Goal: Task Accomplishment & Management: Manage account settings

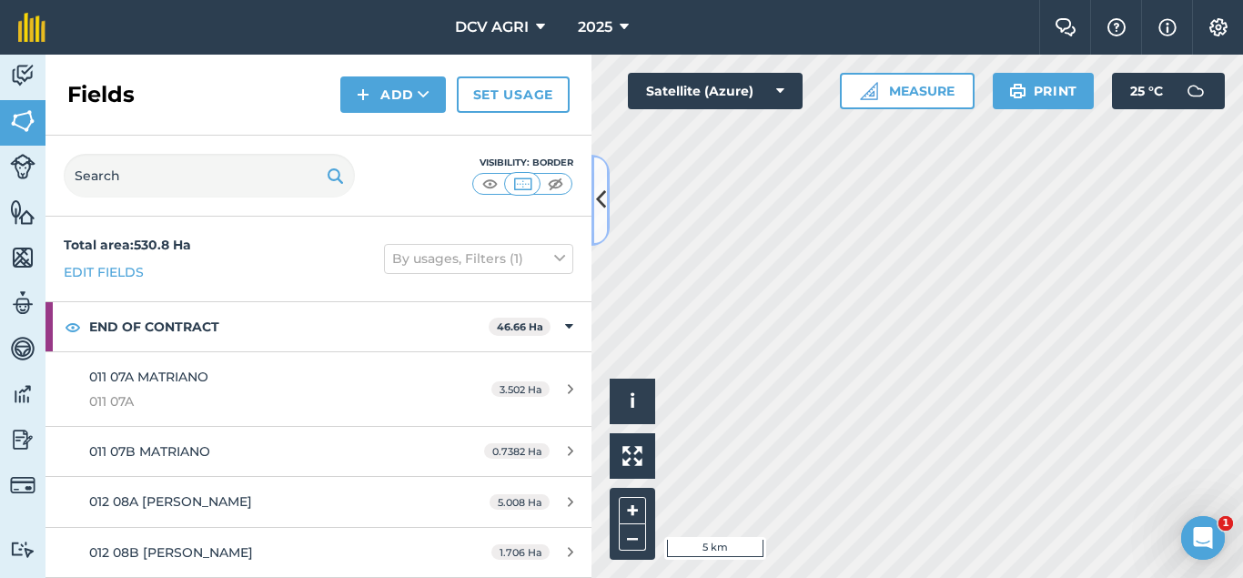
click at [593, 206] on button at bounding box center [601, 200] width 18 height 91
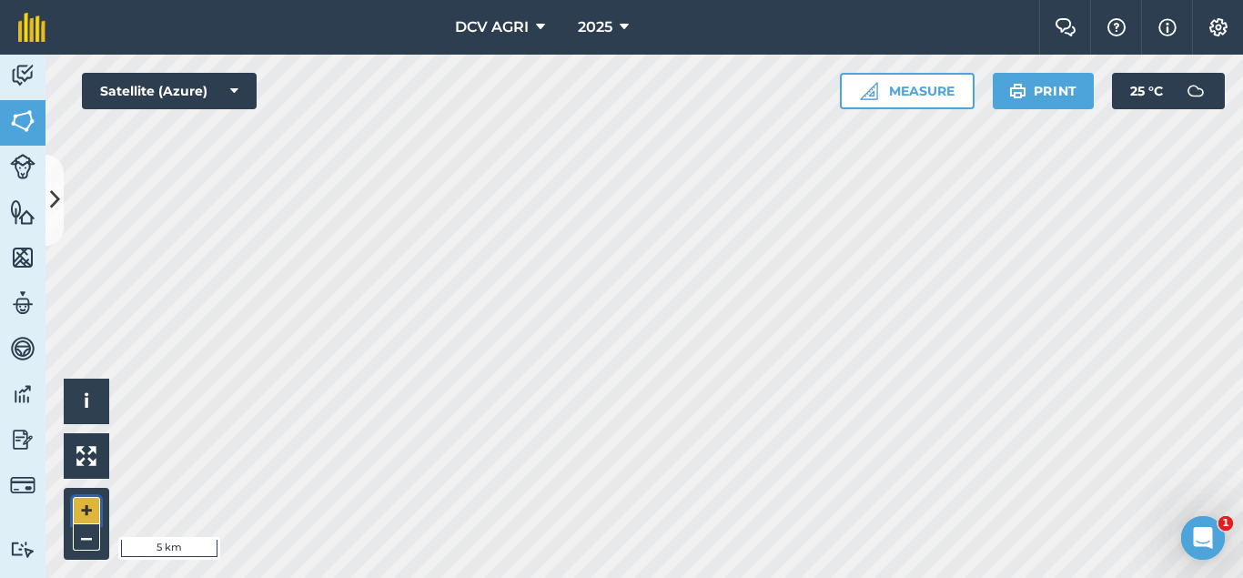
click at [86, 505] on button "+" at bounding box center [86, 510] width 27 height 27
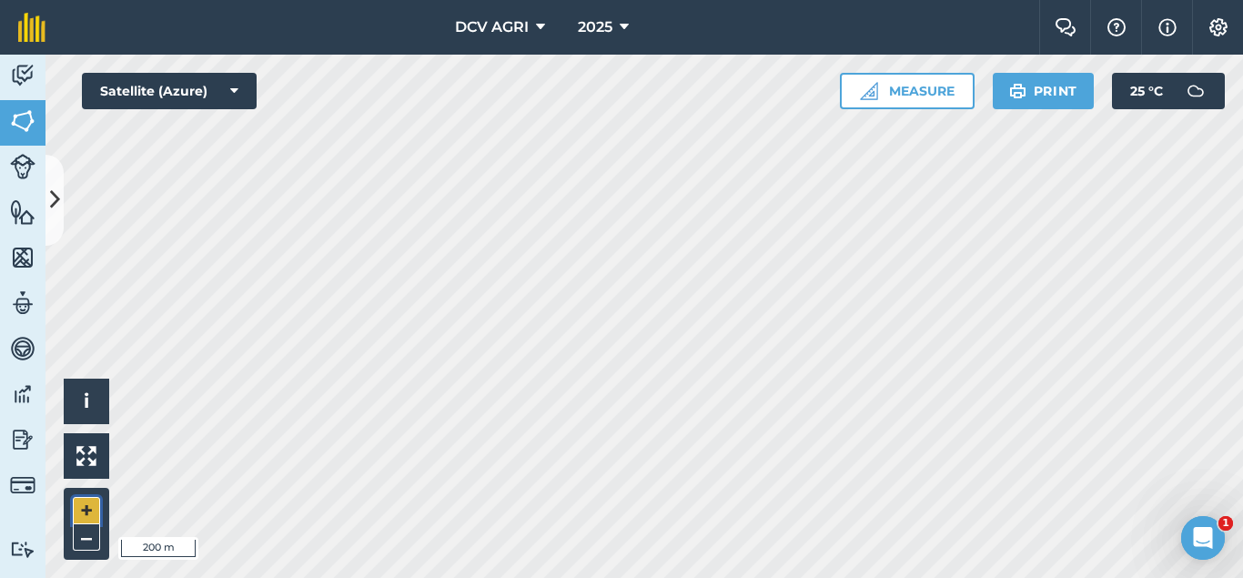
click at [73, 512] on button "+" at bounding box center [86, 510] width 27 height 27
click at [78, 538] on button "–" at bounding box center [86, 537] width 27 height 26
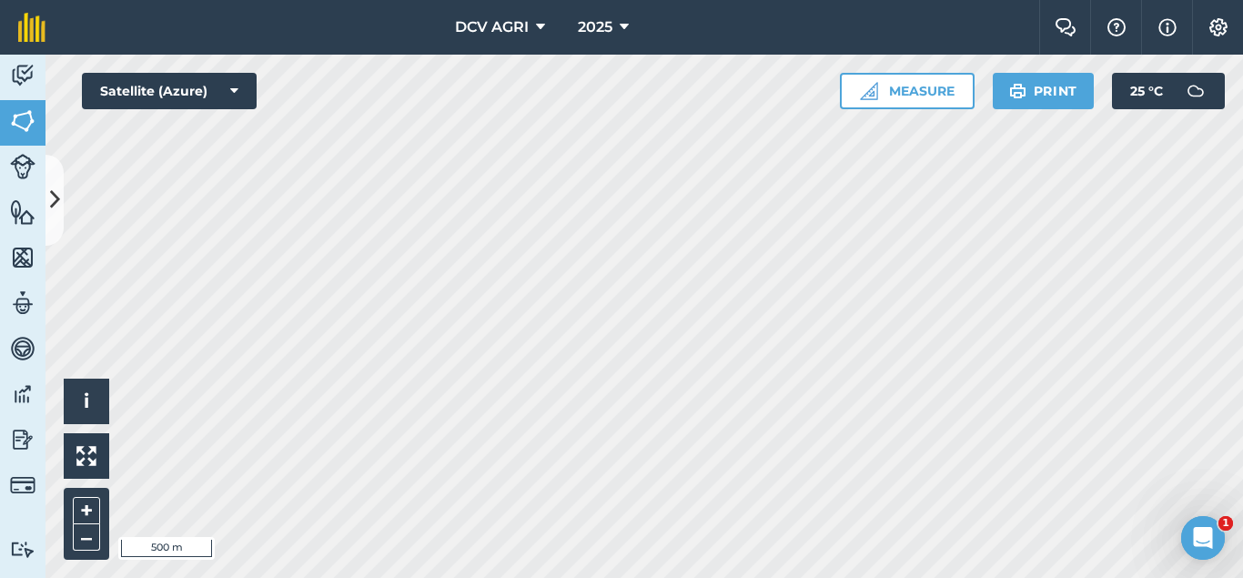
click at [736, 35] on div "DCV AGRI 2025 Farm Chat Help Info Settings DCV AGRI - 2025 Reproduced with the …" at bounding box center [621, 289] width 1243 height 578
click at [80, 509] on button "+" at bounding box center [86, 510] width 27 height 27
click at [79, 506] on button "+" at bounding box center [86, 510] width 27 height 27
click at [86, 511] on button "+" at bounding box center [86, 510] width 27 height 27
click at [86, 539] on button "–" at bounding box center [86, 537] width 27 height 26
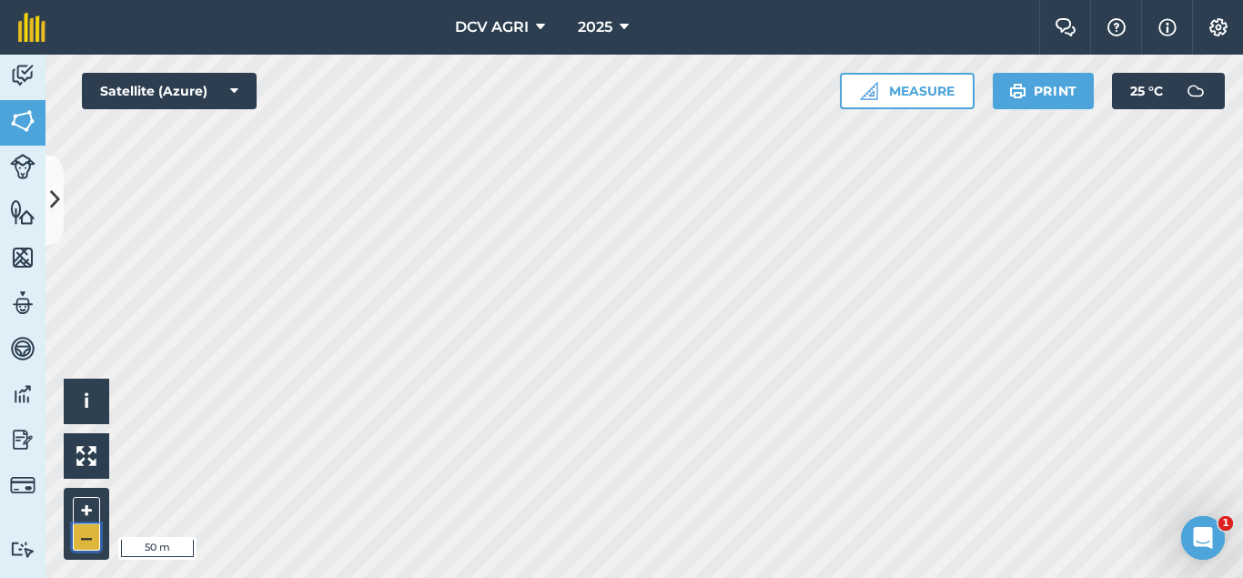
click at [86, 539] on button "–" at bounding box center [86, 537] width 27 height 26
click at [93, 516] on button "+" at bounding box center [86, 510] width 27 height 27
click at [90, 514] on button "+" at bounding box center [86, 510] width 27 height 27
click at [97, 533] on button "–" at bounding box center [86, 537] width 27 height 26
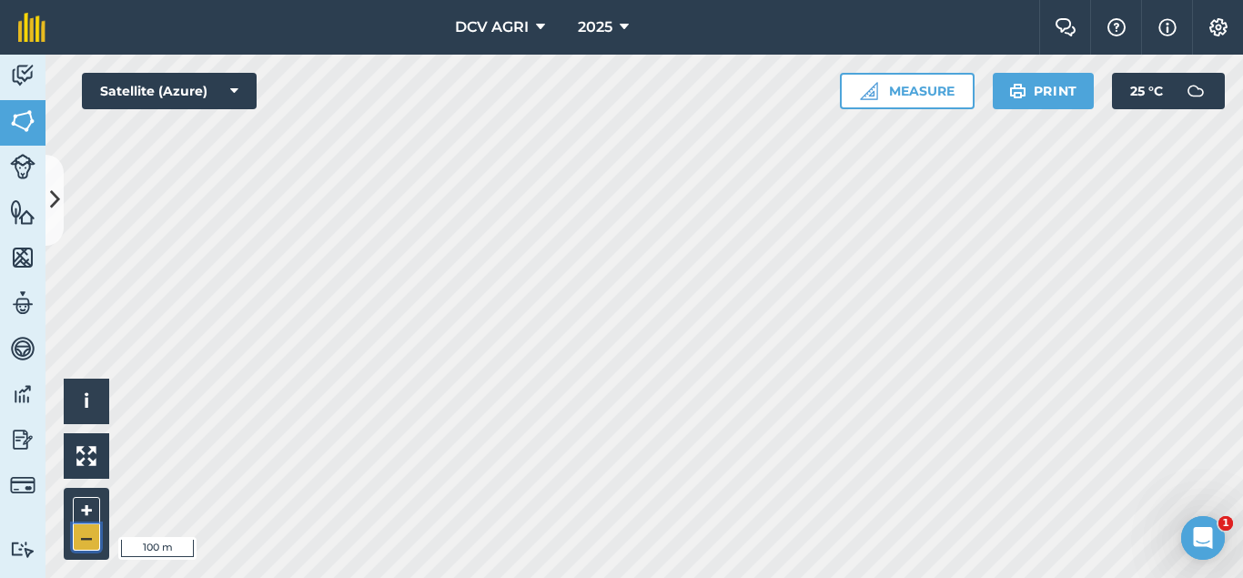
click at [97, 533] on button "–" at bounding box center [86, 537] width 27 height 26
click at [81, 512] on button "+" at bounding box center [86, 510] width 27 height 27
click at [100, 531] on div "+ –" at bounding box center [87, 524] width 46 height 72
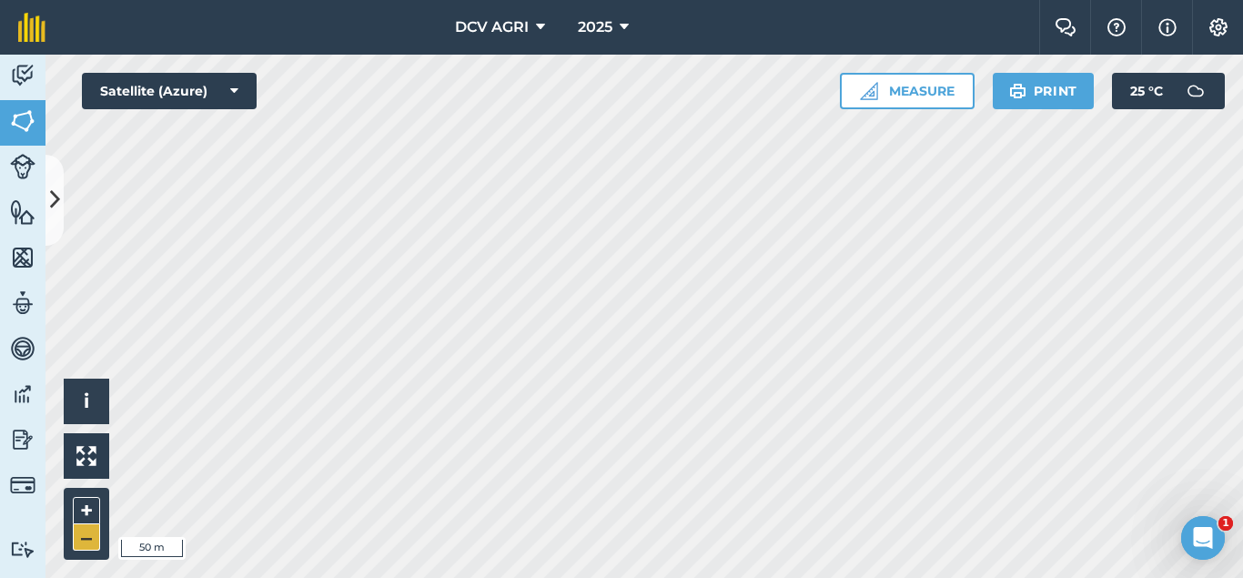
drag, startPoint x: 100, startPoint y: 531, endPoint x: 91, endPoint y: 532, distance: 9.3
click at [91, 532] on div "+ –" at bounding box center [87, 524] width 46 height 72
click at [91, 532] on button "–" at bounding box center [86, 537] width 27 height 26
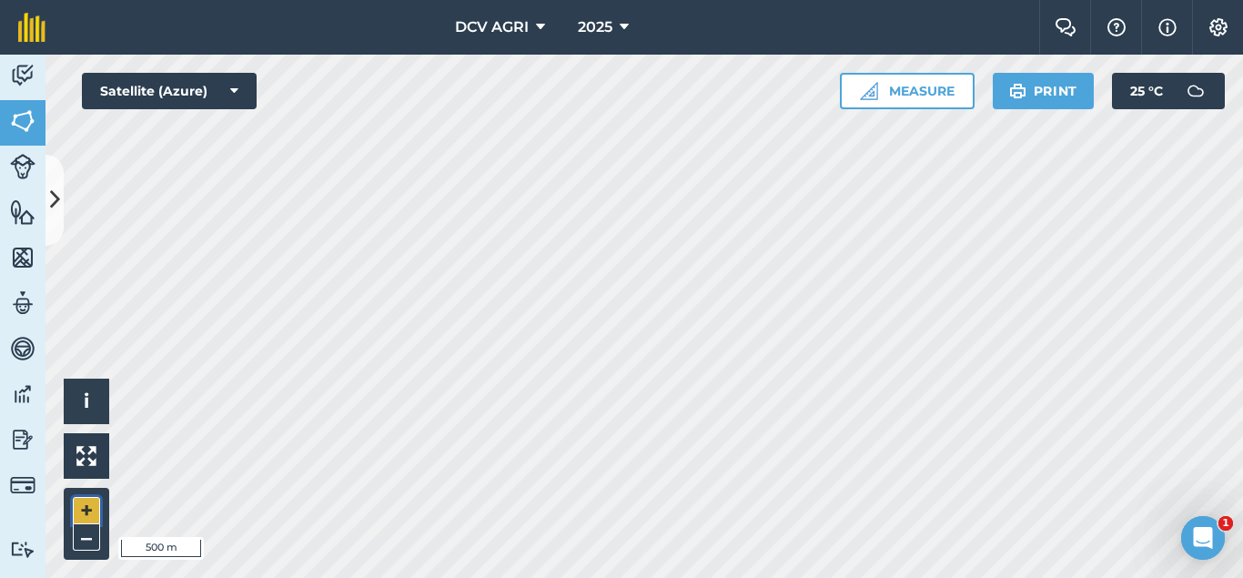
click at [93, 504] on button "+" at bounding box center [86, 510] width 27 height 27
click at [86, 535] on button "–" at bounding box center [86, 537] width 27 height 26
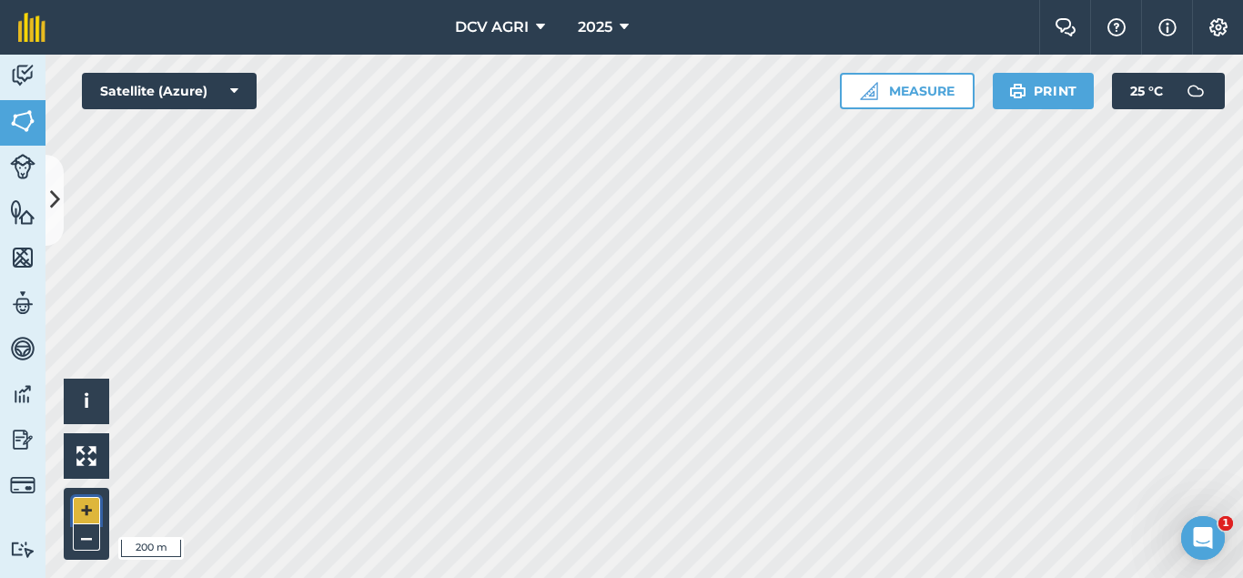
click at [82, 521] on button "+" at bounding box center [86, 510] width 27 height 27
click at [79, 539] on button "–" at bounding box center [86, 537] width 27 height 26
click at [84, 534] on button "–" at bounding box center [86, 537] width 27 height 26
